Goal: Information Seeking & Learning: Learn about a topic

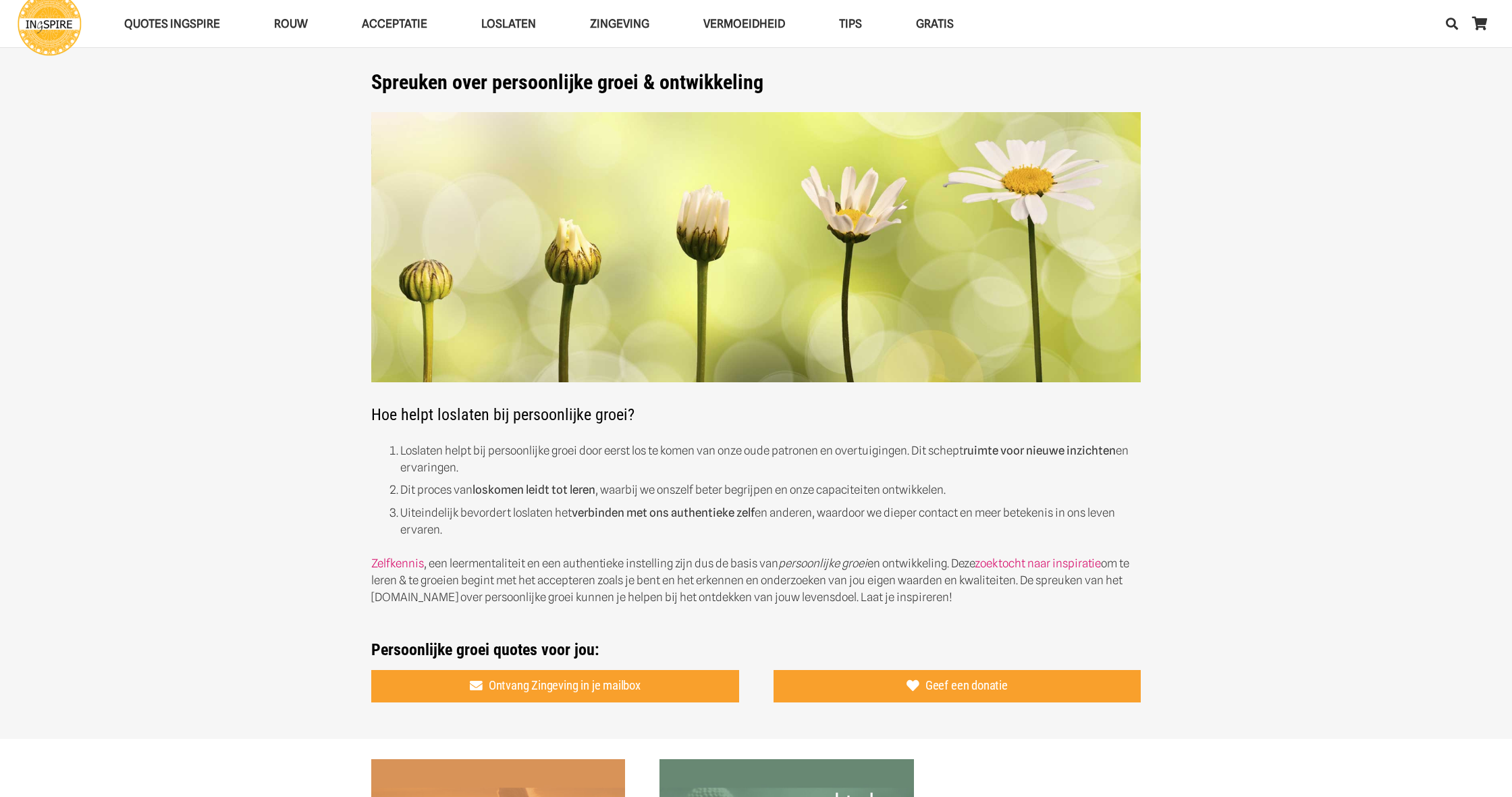
click at [771, 242] on img at bounding box center [755, 247] width 769 height 271
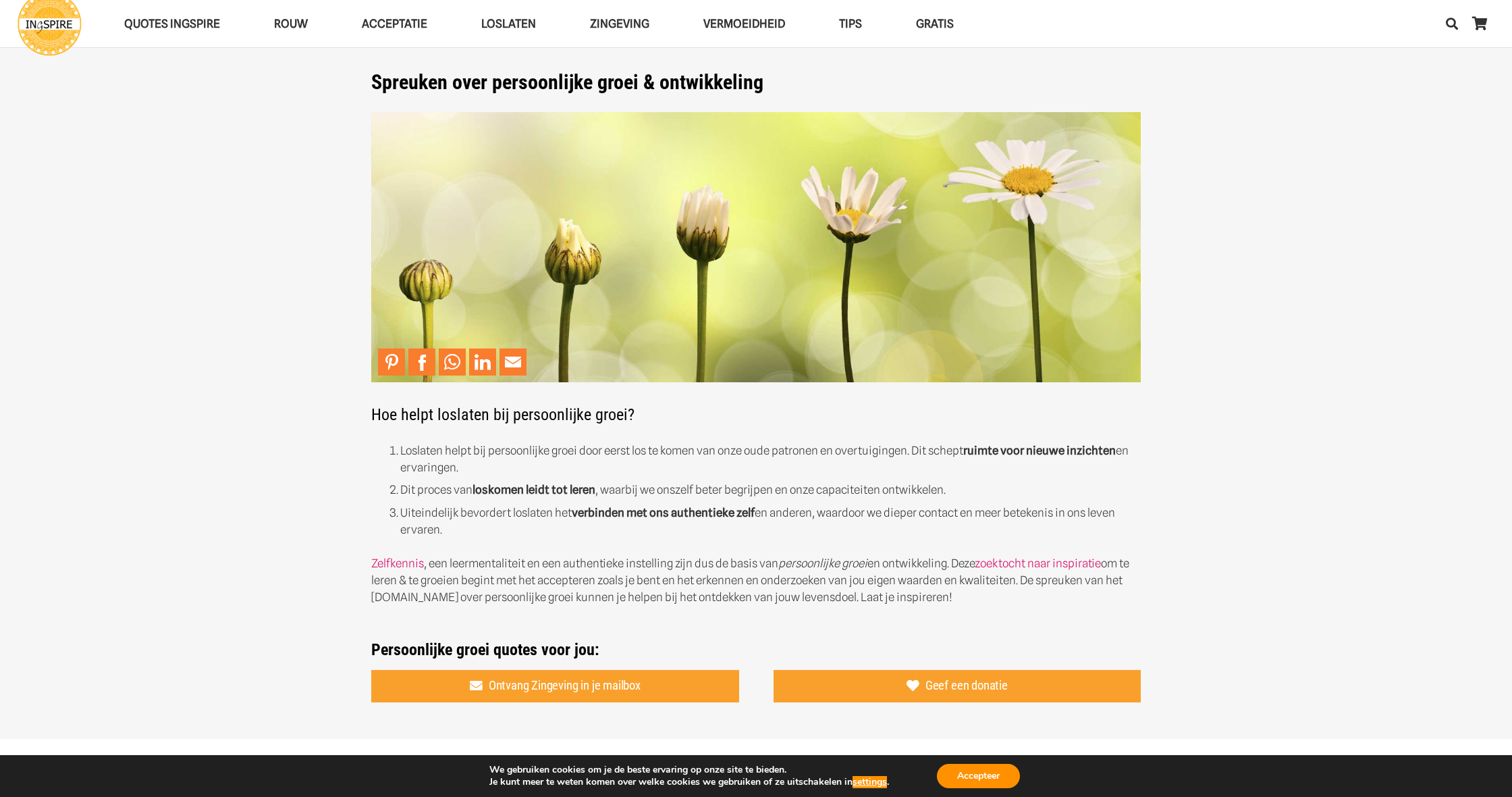
drag, startPoint x: 1146, startPoint y: 372, endPoint x: 551, endPoint y: 242, distance: 609.0
click at [562, 243] on div "Spreuken over persoonlijke groei & ontwikkeling Hoe helpt loslaten bij persoonl…" at bounding box center [756, 364] width 804 height 589
drag, startPoint x: 372, startPoint y: 115, endPoint x: 416, endPoint y: 174, distance: 73.6
click at [416, 174] on div "Spreuken over persoonlijke groei & ontwikkeling Hoe helpt loslaten bij persoonl…" at bounding box center [756, 364] width 804 height 589
click at [430, 173] on img at bounding box center [755, 247] width 769 height 271
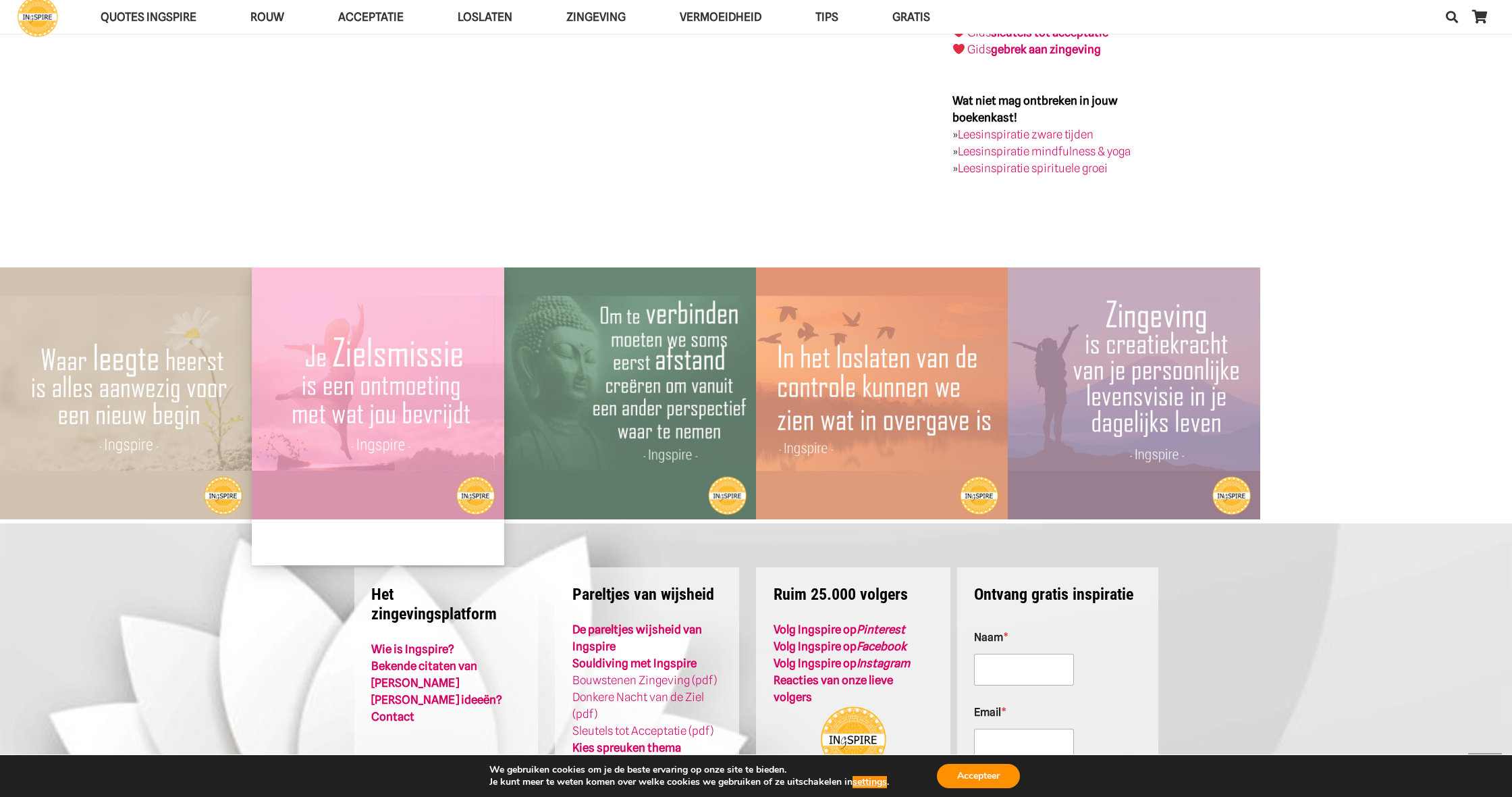
scroll to position [3026, 0]
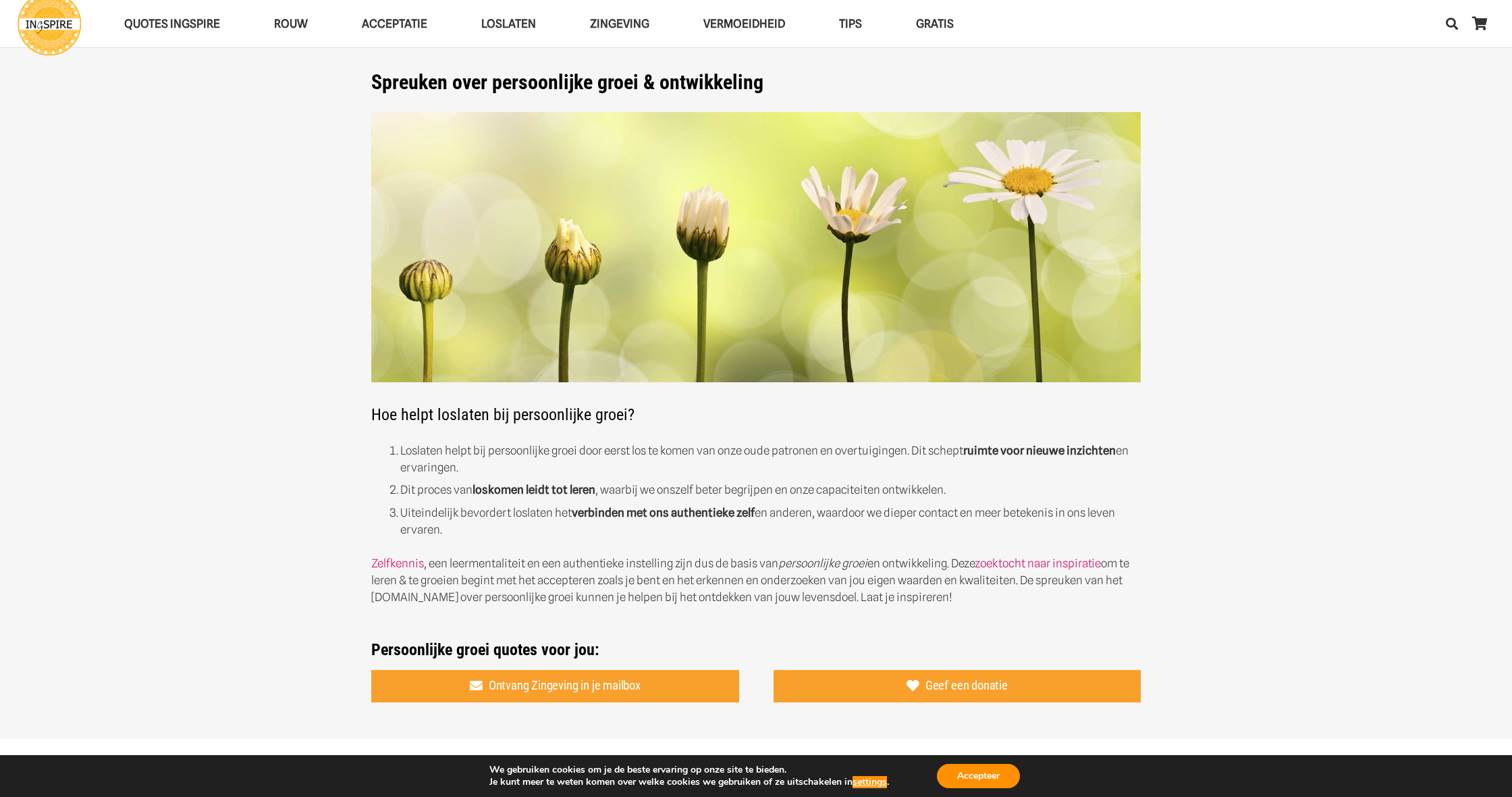
drag, startPoint x: 370, startPoint y: 110, endPoint x: 1137, endPoint y: 391, distance: 816.9
click at [1127, 391] on div "Spreuken over persoonlijke groei & ontwikkeling Hoe helpt loslaten bij persoonl…" at bounding box center [756, 364] width 804 height 589
drag, startPoint x: 1148, startPoint y: 392, endPoint x: 356, endPoint y: 158, distance: 825.8
click at [357, 158] on div "Spreuken over persoonlijke groei & ontwikkeling Hoe helpt loslaten bij persoonl…" at bounding box center [756, 364] width 804 height 589
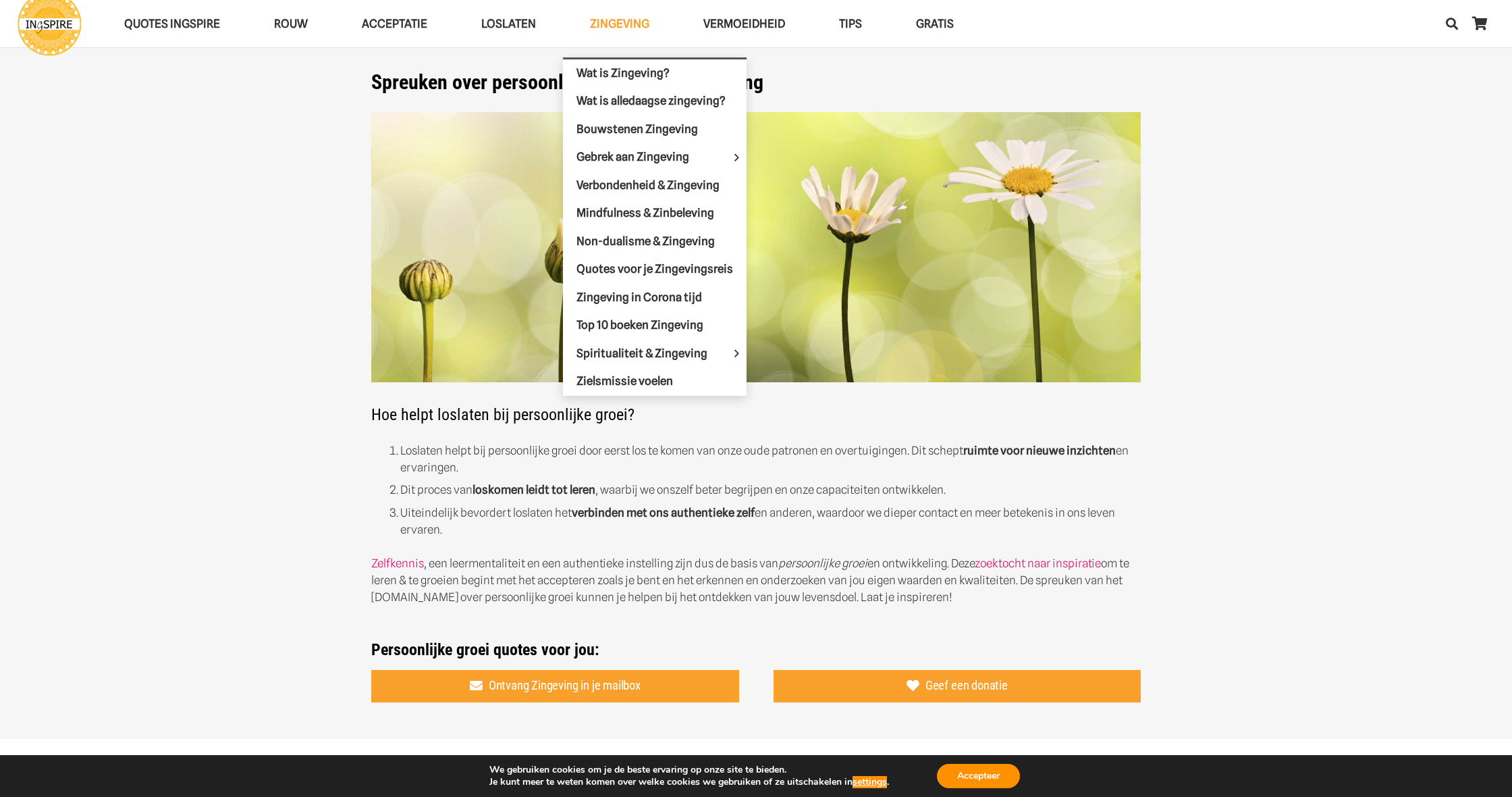
click at [639, 20] on span "Zingeving" at bounding box center [619, 23] width 59 height 13
